Goal: Information Seeking & Learning: Learn about a topic

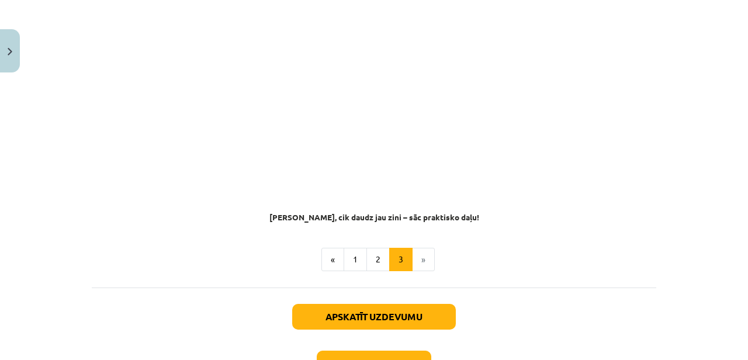
scroll to position [964, 0]
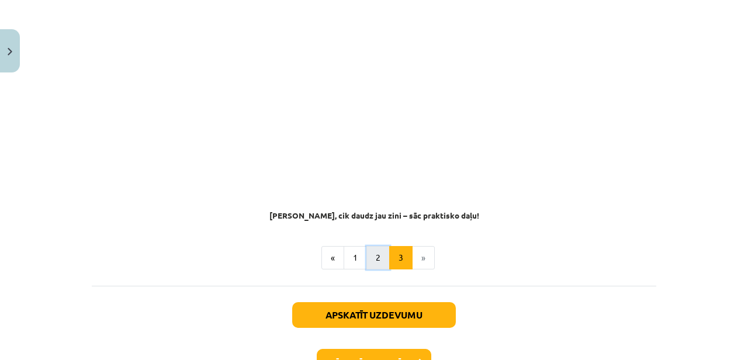
click at [378, 249] on button "2" at bounding box center [377, 257] width 23 height 23
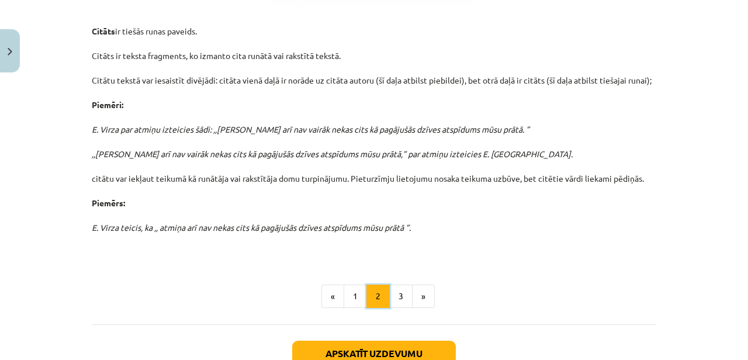
scroll to position [414, 0]
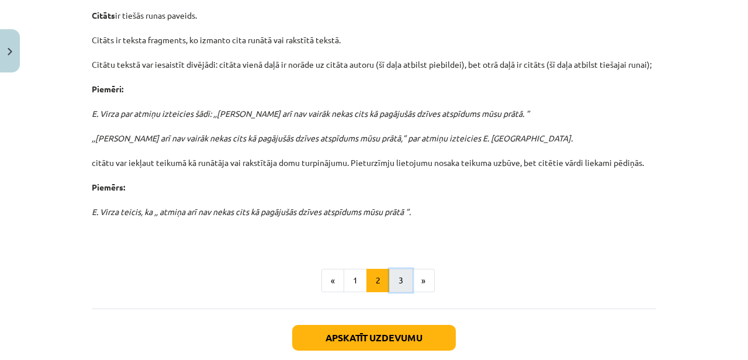
click at [395, 277] on button "3" at bounding box center [400, 280] width 23 height 23
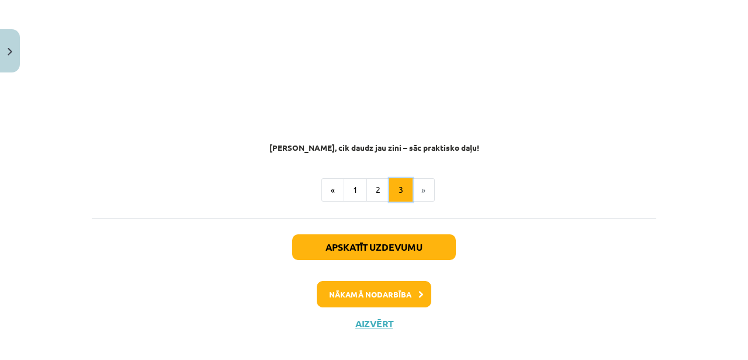
scroll to position [0, 0]
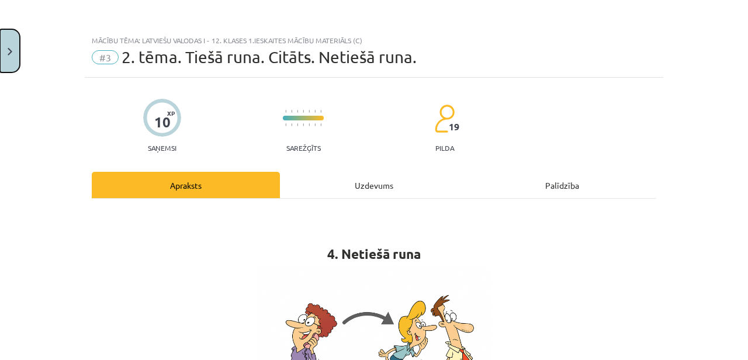
click at [10, 41] on button "Close" at bounding box center [10, 50] width 20 height 43
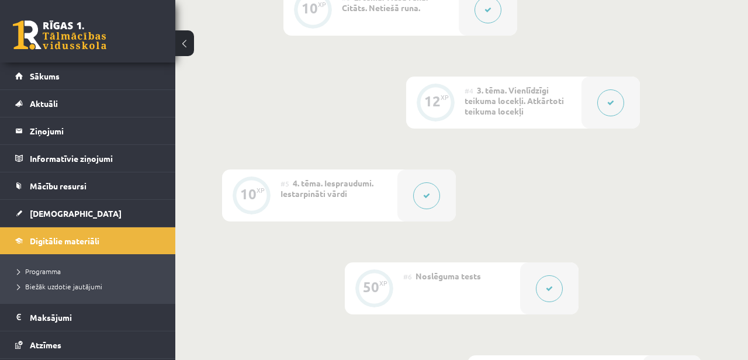
scroll to position [524, 0]
click at [625, 85] on div at bounding box center [611, 103] width 58 height 52
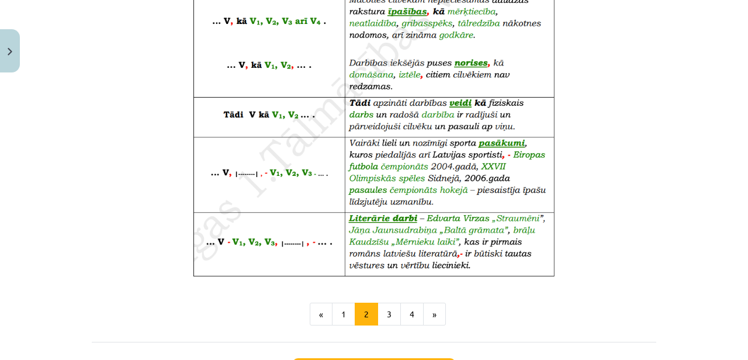
scroll to position [831, 0]
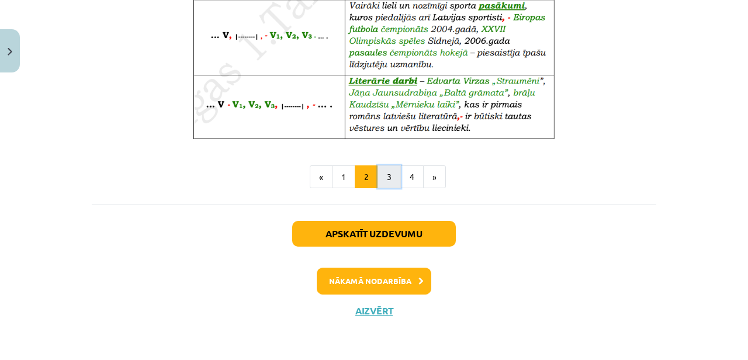
click at [395, 172] on button "3" at bounding box center [389, 176] width 23 height 23
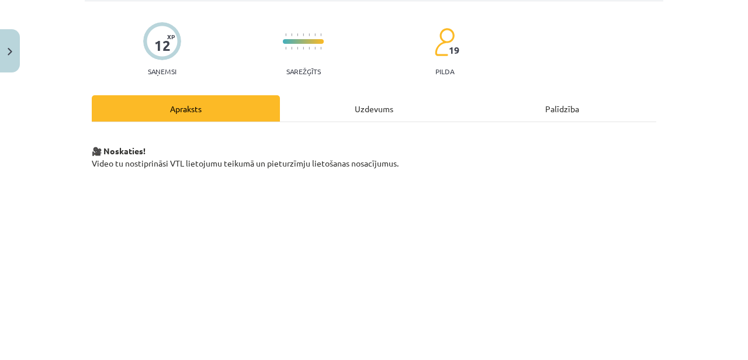
scroll to position [0, 0]
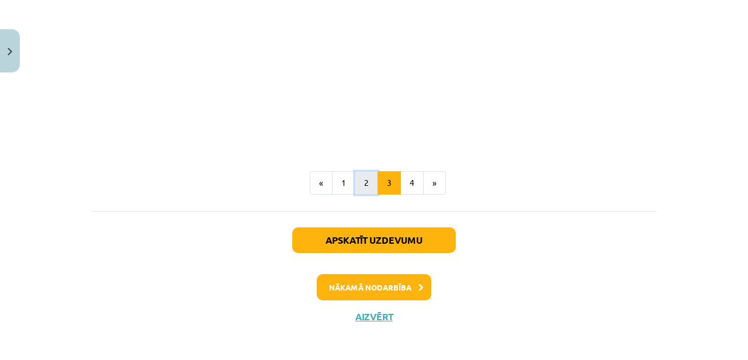
click at [368, 193] on button "2" at bounding box center [366, 182] width 23 height 23
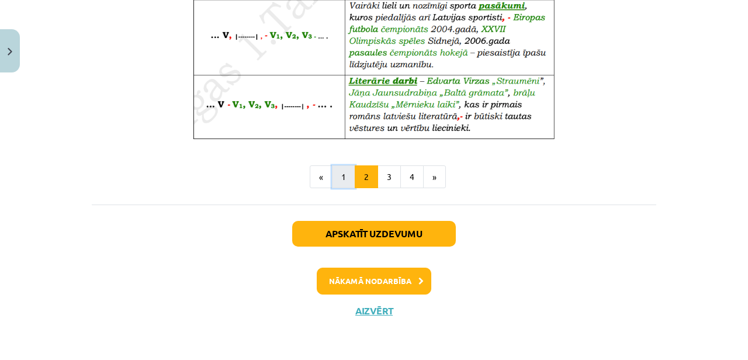
click at [342, 185] on button "1" at bounding box center [343, 176] width 23 height 23
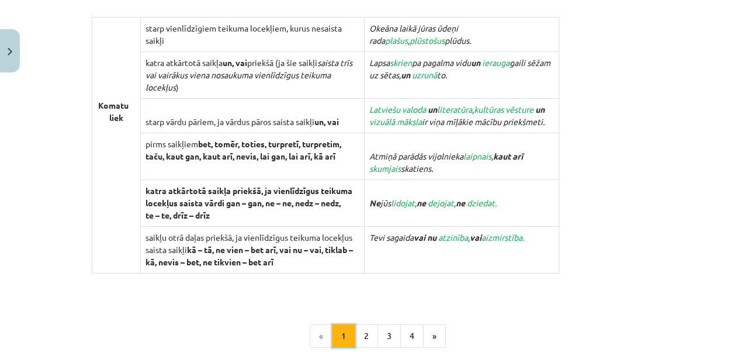
scroll to position [1213, 0]
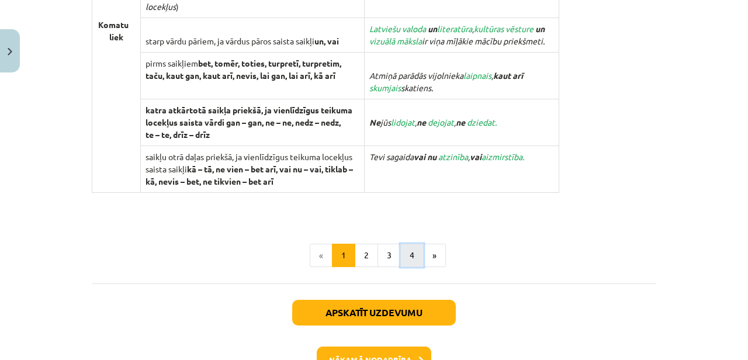
click at [408, 248] on button "4" at bounding box center [411, 255] width 23 height 23
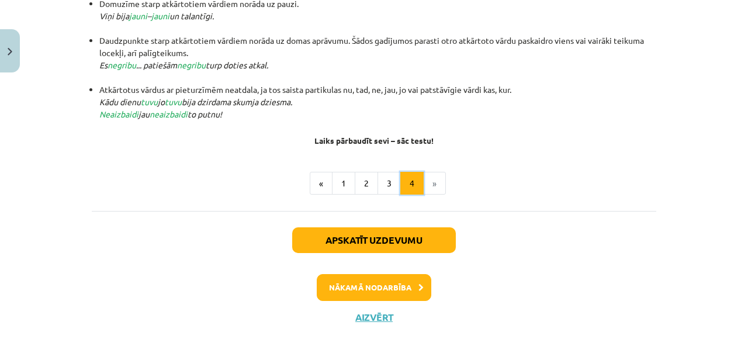
scroll to position [374, 0]
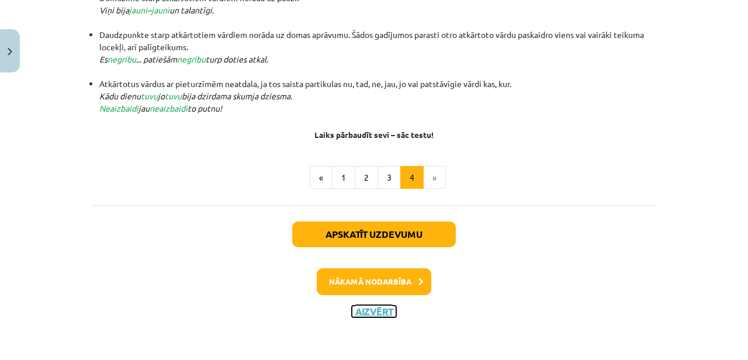
click at [372, 313] on button "Aizvērt" at bounding box center [374, 312] width 44 height 12
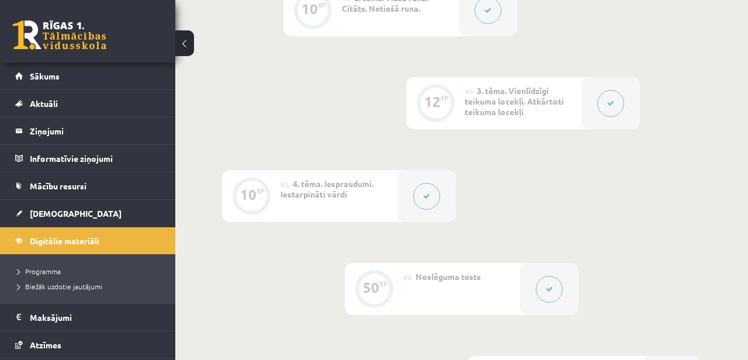
click at [411, 189] on div at bounding box center [426, 196] width 58 height 52
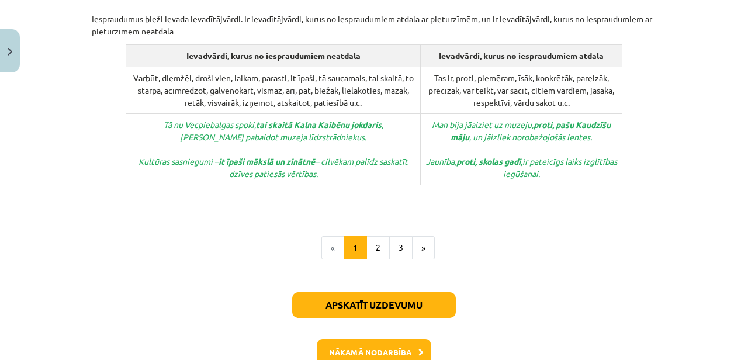
scroll to position [707, 0]
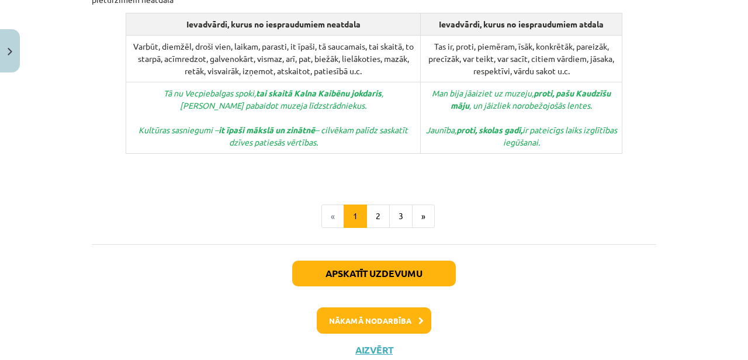
click at [376, 205] on button "2" at bounding box center [377, 216] width 23 height 23
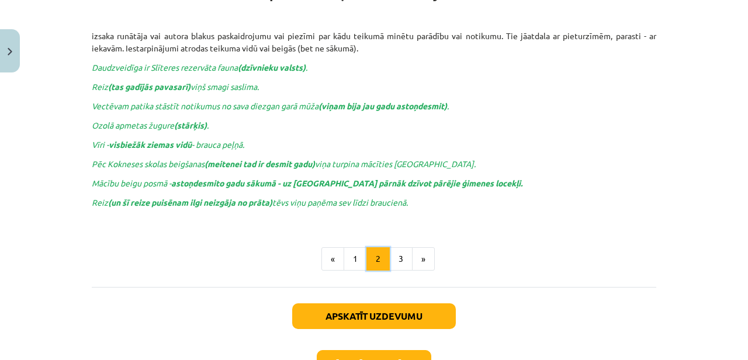
scroll to position [209, 0]
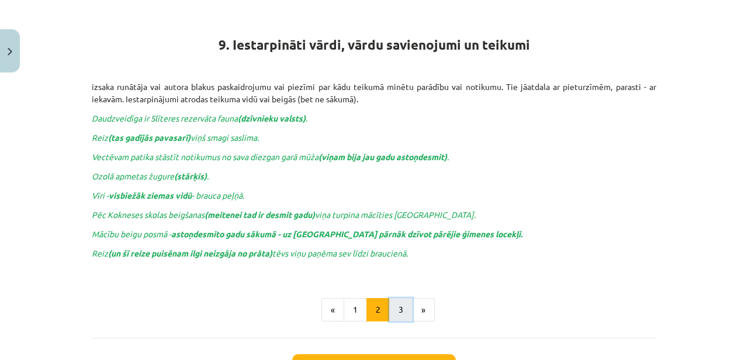
click at [402, 317] on button "3" at bounding box center [400, 309] width 23 height 23
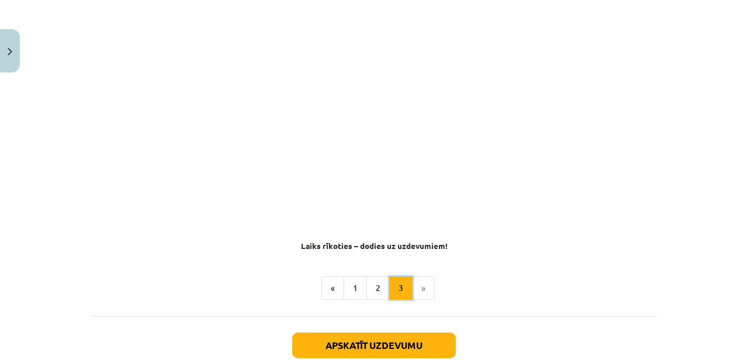
scroll to position [370, 0]
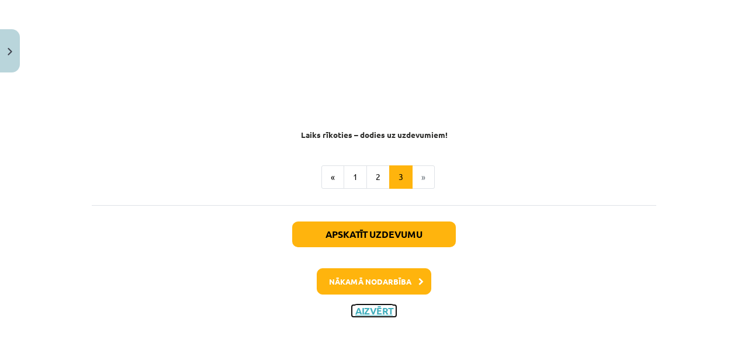
click at [370, 314] on button "Aizvērt" at bounding box center [374, 311] width 44 height 12
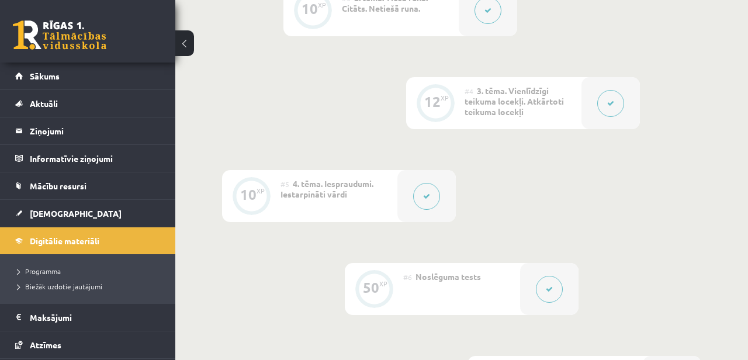
click at [630, 101] on div at bounding box center [611, 103] width 58 height 52
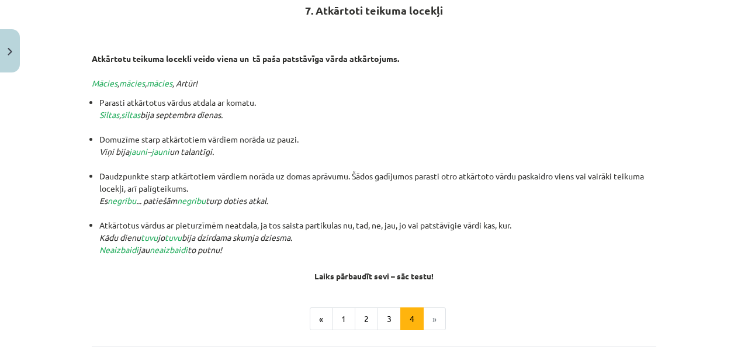
scroll to position [374, 0]
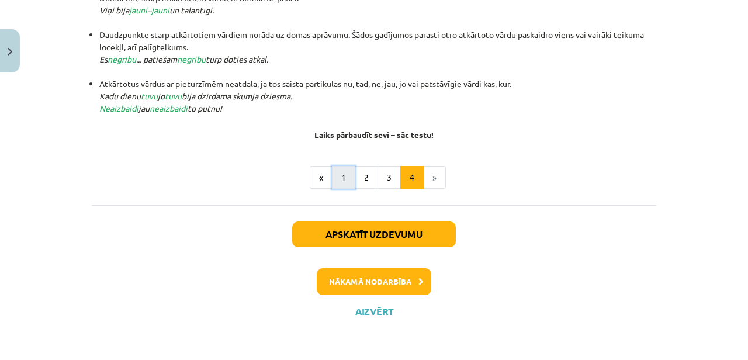
click at [352, 177] on button "1" at bounding box center [343, 177] width 23 height 23
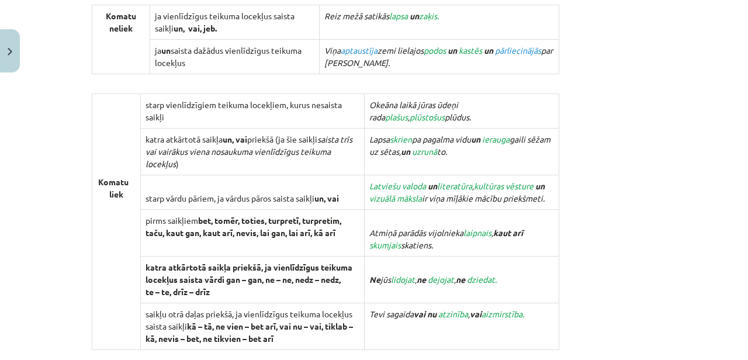
scroll to position [890, 0]
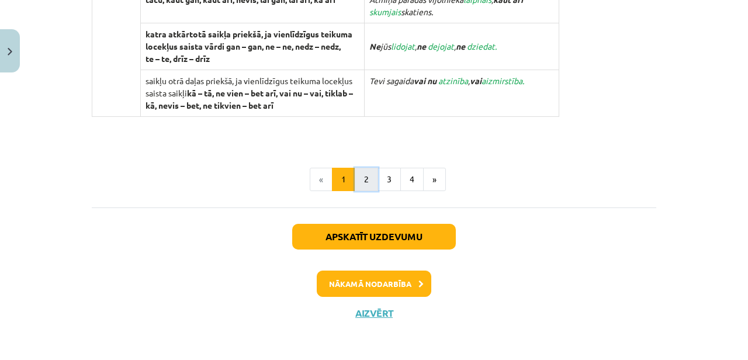
click at [361, 178] on button "2" at bounding box center [366, 179] width 23 height 23
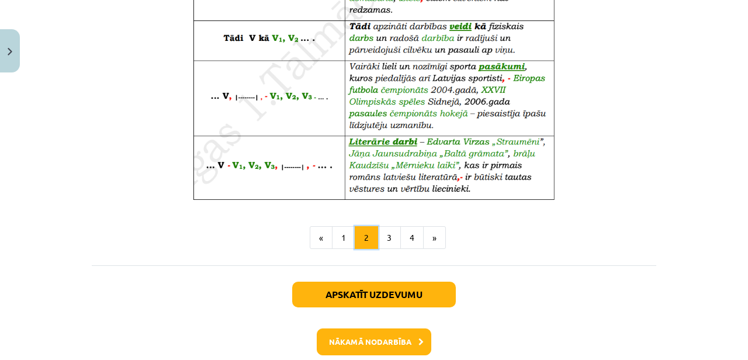
scroll to position [831, 0]
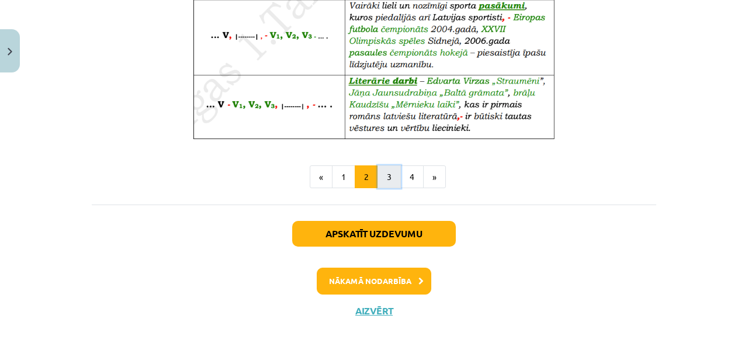
click at [396, 170] on button "3" at bounding box center [389, 176] width 23 height 23
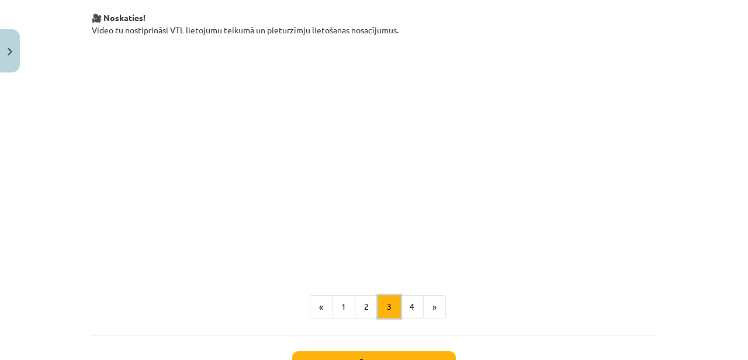
scroll to position [209, 0]
click at [420, 314] on button "4" at bounding box center [411, 307] width 23 height 23
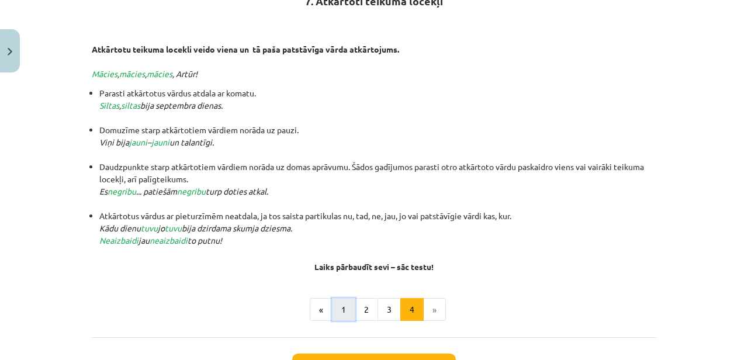
click at [340, 310] on button "1" at bounding box center [343, 309] width 23 height 23
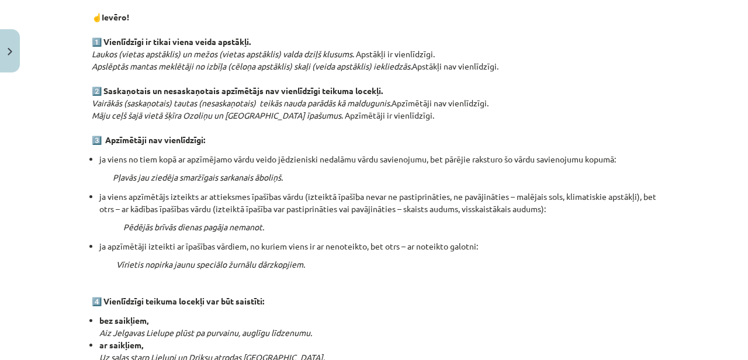
scroll to position [586, 0]
